Goal: Information Seeking & Learning: Learn about a topic

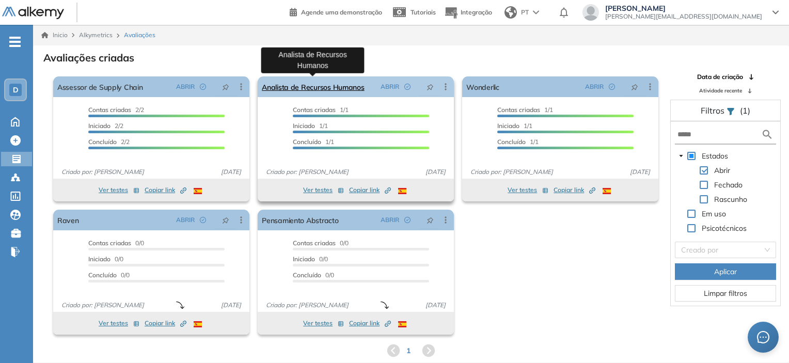
click at [351, 85] on link "Analista de Recursos Humanos" at bounding box center [313, 86] width 103 height 21
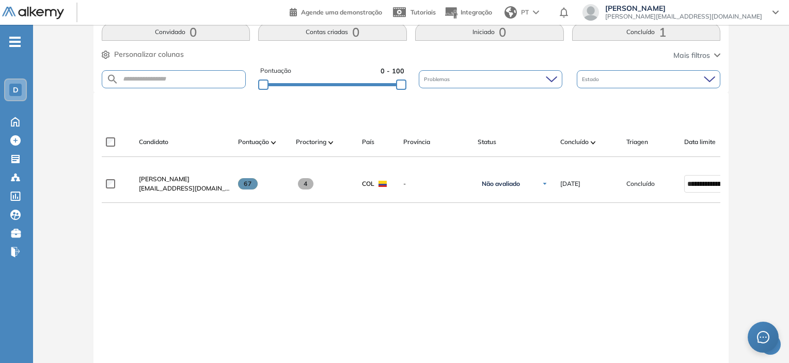
scroll to position [230, 0]
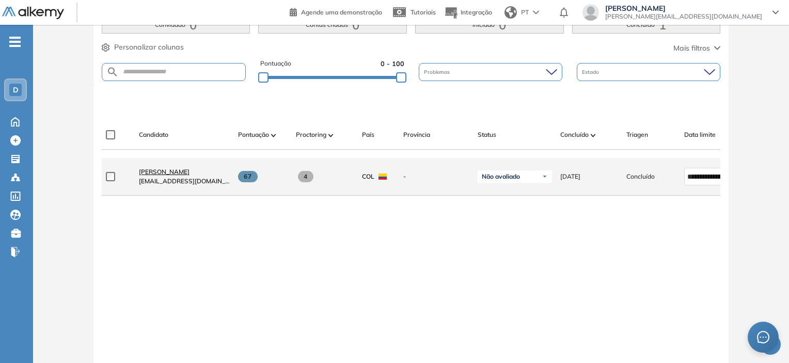
click at [185, 175] on span "[PERSON_NAME]" at bounding box center [164, 172] width 51 height 8
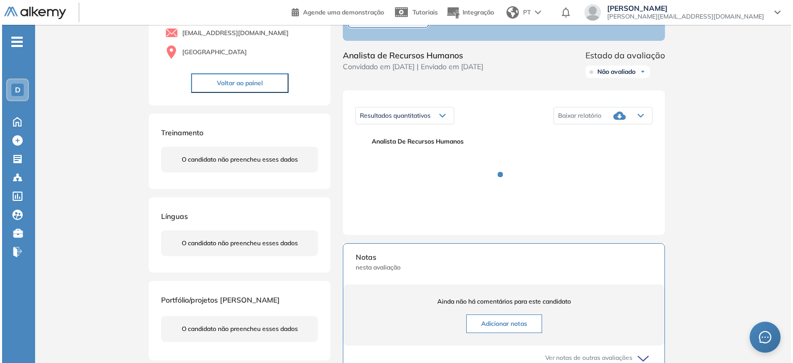
scroll to position [103, 0]
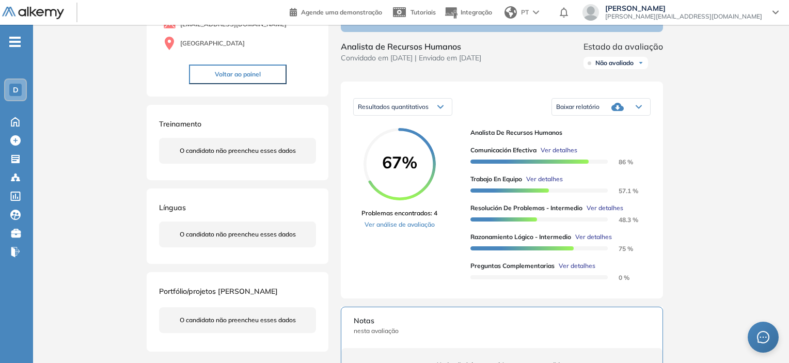
click at [556, 182] on span "Ver detalhes" at bounding box center [544, 178] width 37 height 9
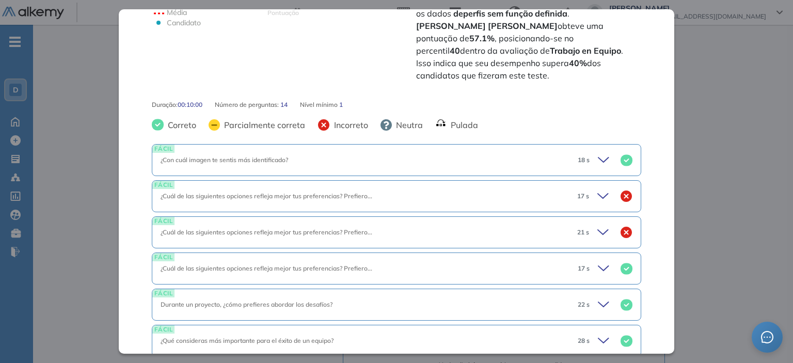
scroll to position [0, 0]
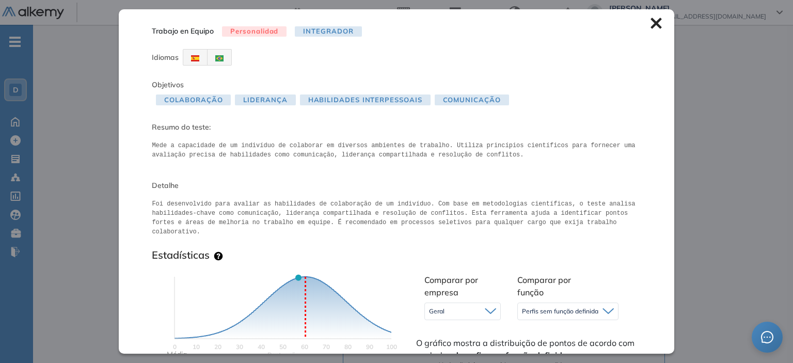
click at [650, 23] on icon at bounding box center [655, 23] width 11 height 11
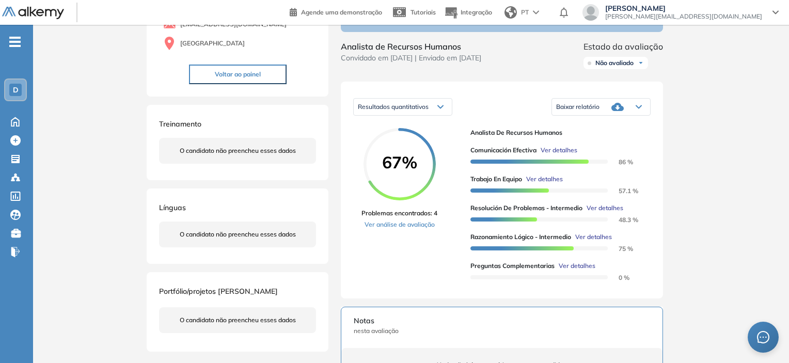
click at [560, 151] on span "Ver detalhes" at bounding box center [558, 150] width 37 height 9
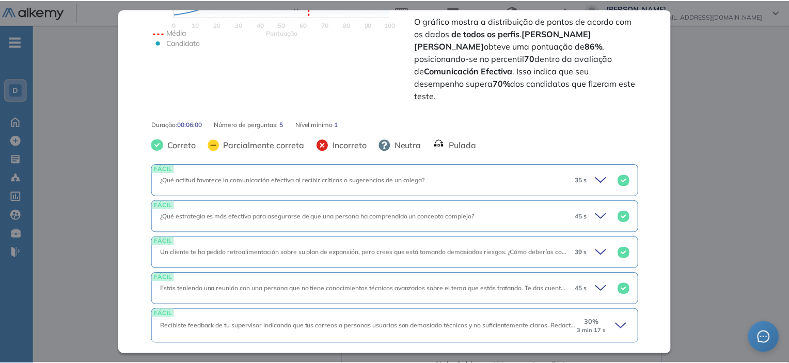
scroll to position [351, 0]
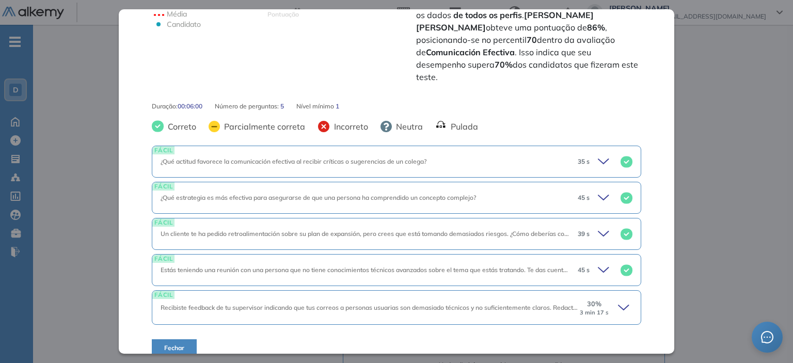
click at [185, 339] on button "Fechar" at bounding box center [174, 348] width 45 height 18
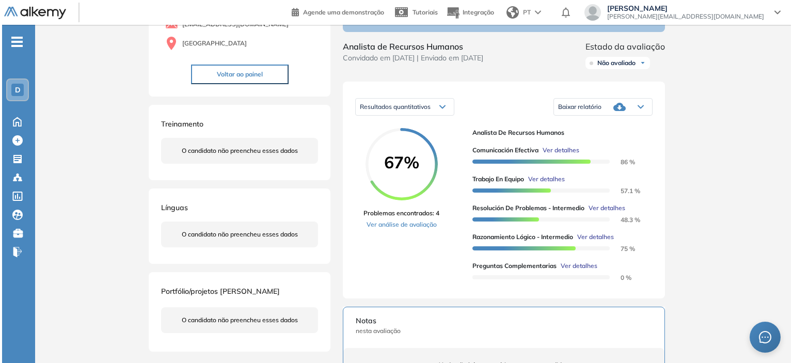
scroll to position [0, 0]
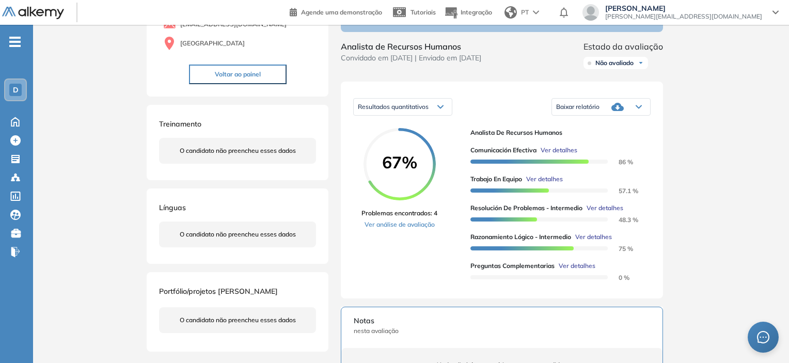
click at [551, 181] on span "Ver detalhes" at bounding box center [544, 178] width 37 height 9
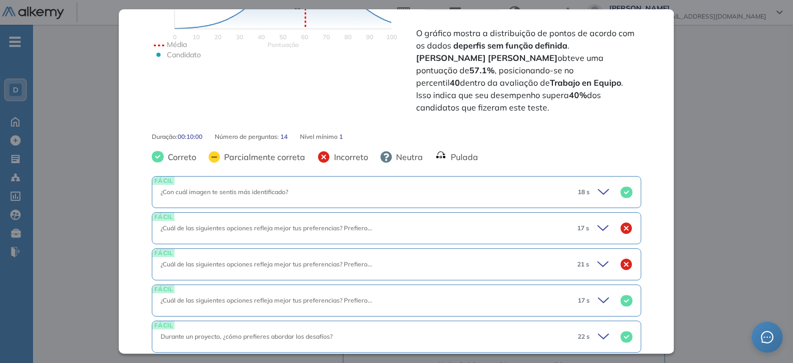
scroll to position [361, 0]
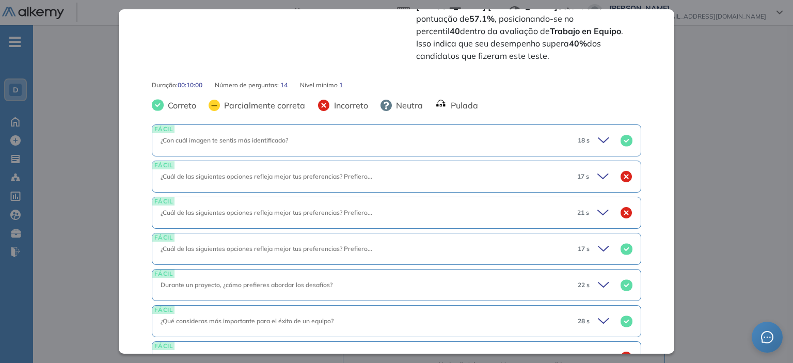
click at [323, 208] on span "¿Cuál de las siguientes opciones refleja mejor tus preferencias? Prefiero..." at bounding box center [266, 212] width 212 height 8
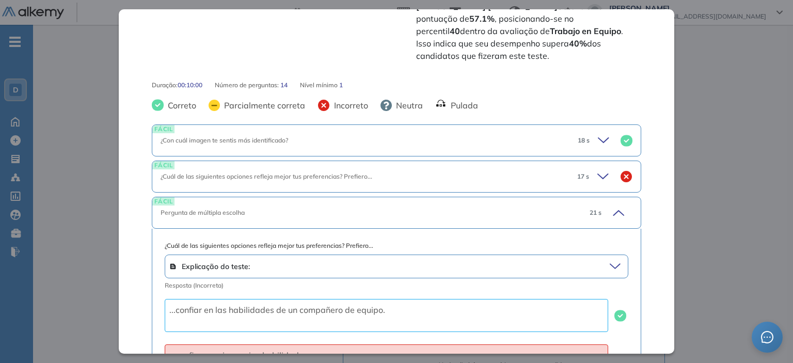
scroll to position [413, 0]
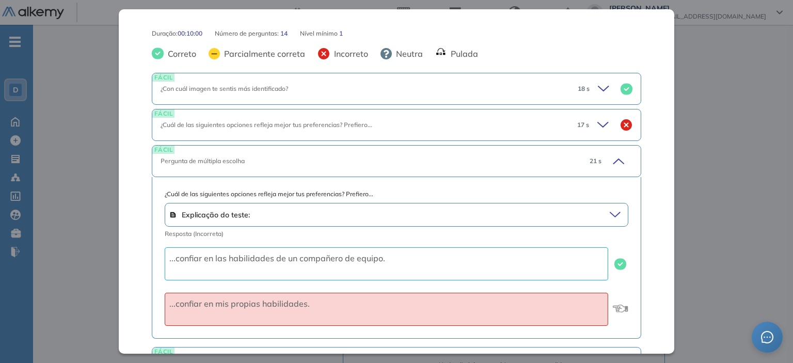
click at [520, 120] on div "¿Cuál de las siguientes opciones refleja mejor tus preferencias? Prefiero..." at bounding box center [364, 124] width 408 height 9
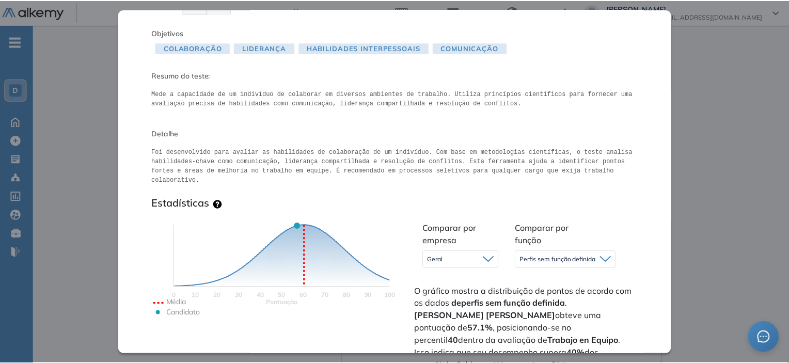
scroll to position [0, 0]
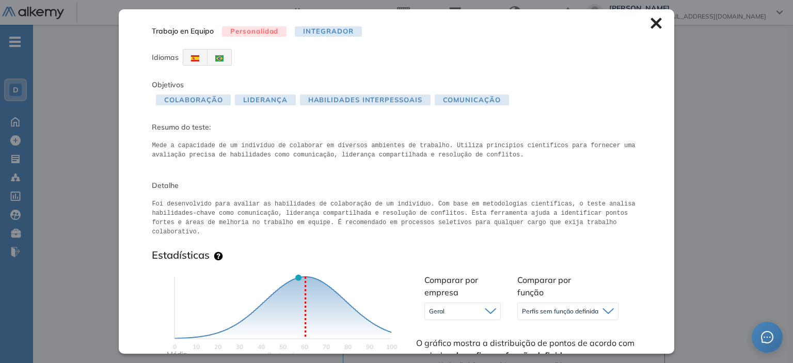
click at [650, 25] on icon at bounding box center [655, 23] width 11 height 11
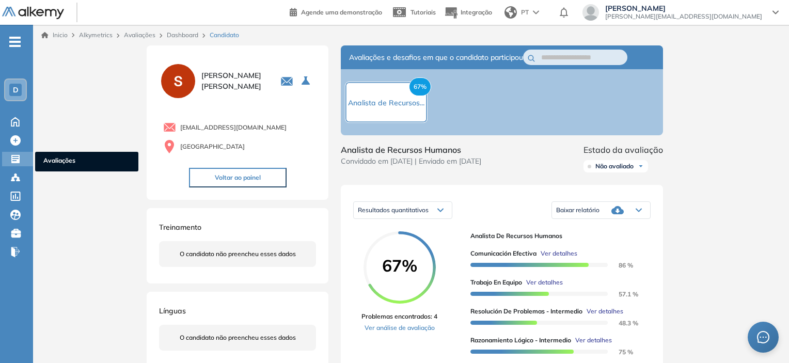
click at [20, 161] on icon at bounding box center [15, 159] width 10 height 10
